Goal: Task Accomplishment & Management: Manage account settings

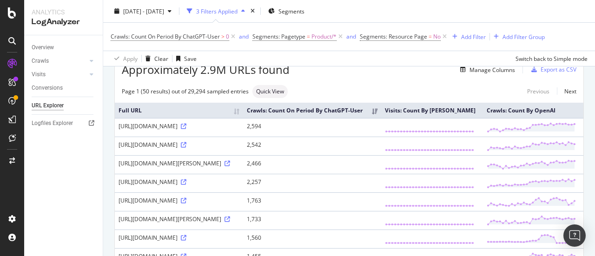
scroll to position [232, 0]
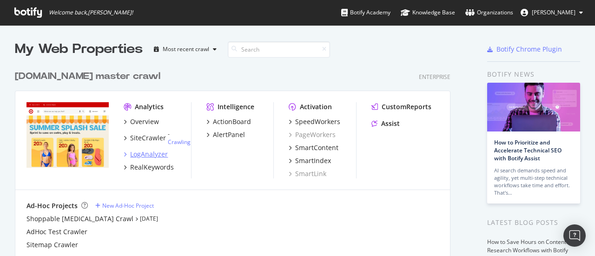
click at [165, 152] on div "LogAnalyzer" at bounding box center [149, 154] width 38 height 9
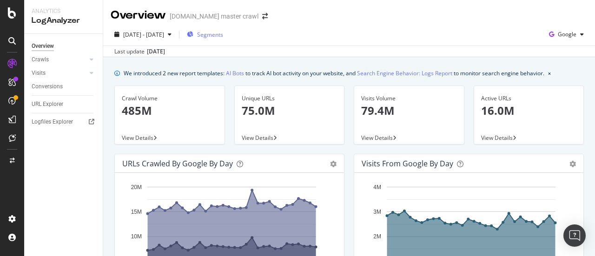
click at [223, 36] on span "Segments" at bounding box center [210, 35] width 26 height 8
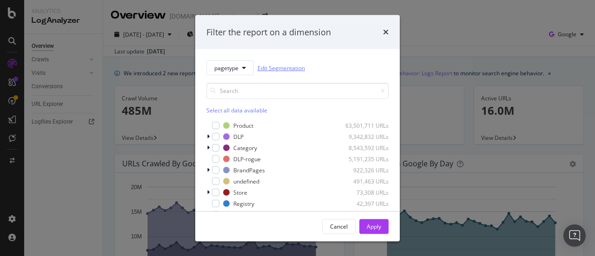
click at [286, 69] on link "Edit Segmentation" at bounding box center [281, 68] width 47 height 10
